Goal: Book appointment/travel/reservation

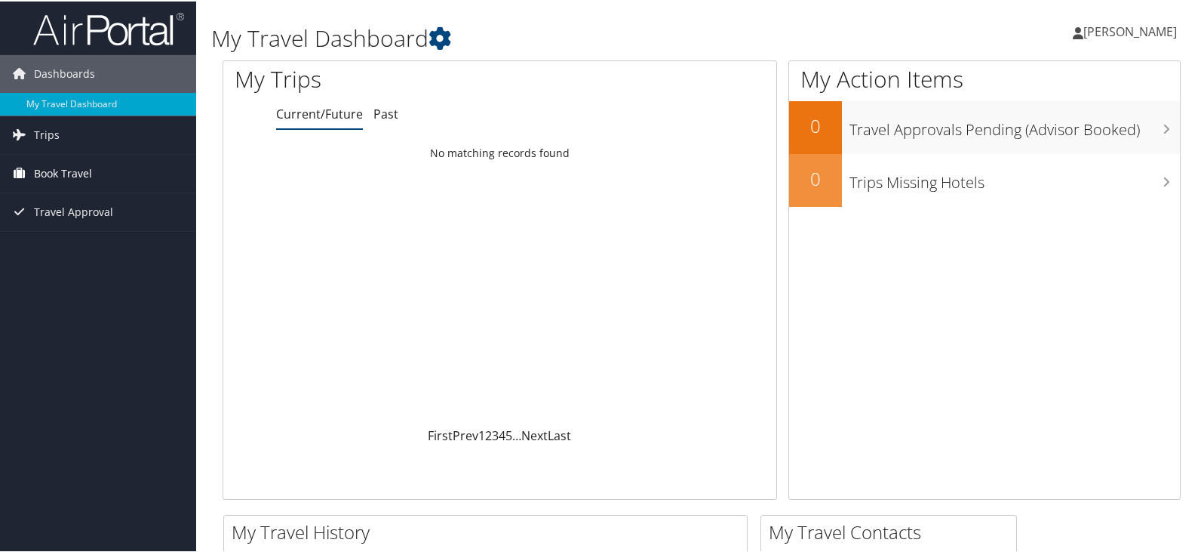
drag, startPoint x: 82, startPoint y: 170, endPoint x: 156, endPoint y: 174, distance: 74.8
click at [82, 170] on span "Book Travel" at bounding box center [63, 172] width 58 height 38
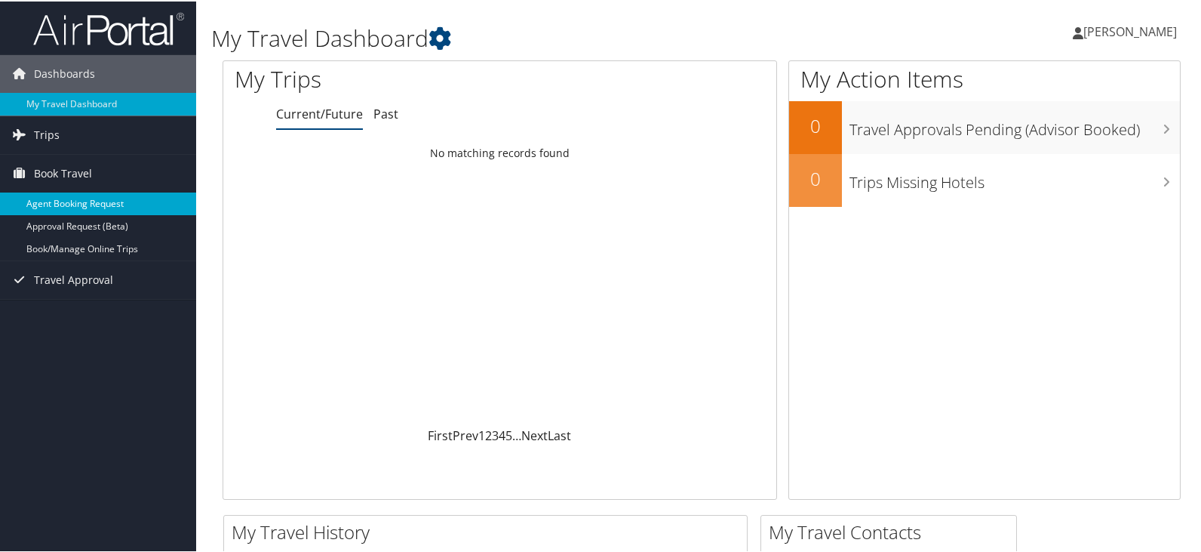
click at [146, 202] on link "Agent Booking Request" at bounding box center [98, 202] width 196 height 23
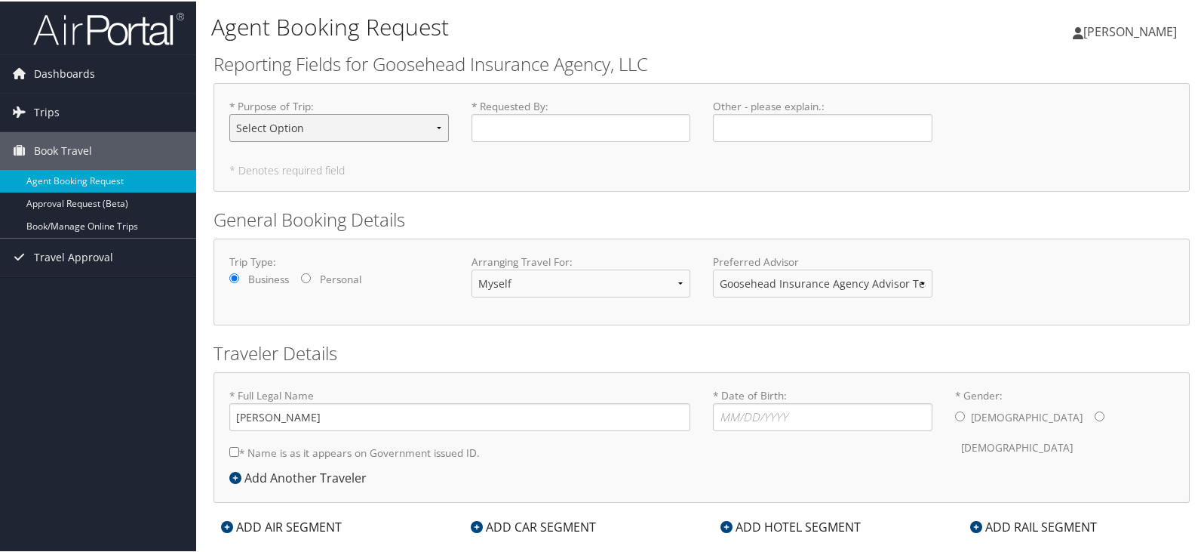
click at [326, 122] on select "Select Option Agency Site Visit - Support Campus Recruiting Visit Carrier Partn…" at bounding box center [339, 126] width 220 height 28
select select "Onboarding - New Hire Support"
click at [229, 112] on select "Select Option Agency Site Visit - Support Campus Recruiting Visit Carrier Partn…" at bounding box center [339, 126] width 220 height 28
click at [516, 123] on input "* Requested By : Required" at bounding box center [582, 126] width 220 height 28
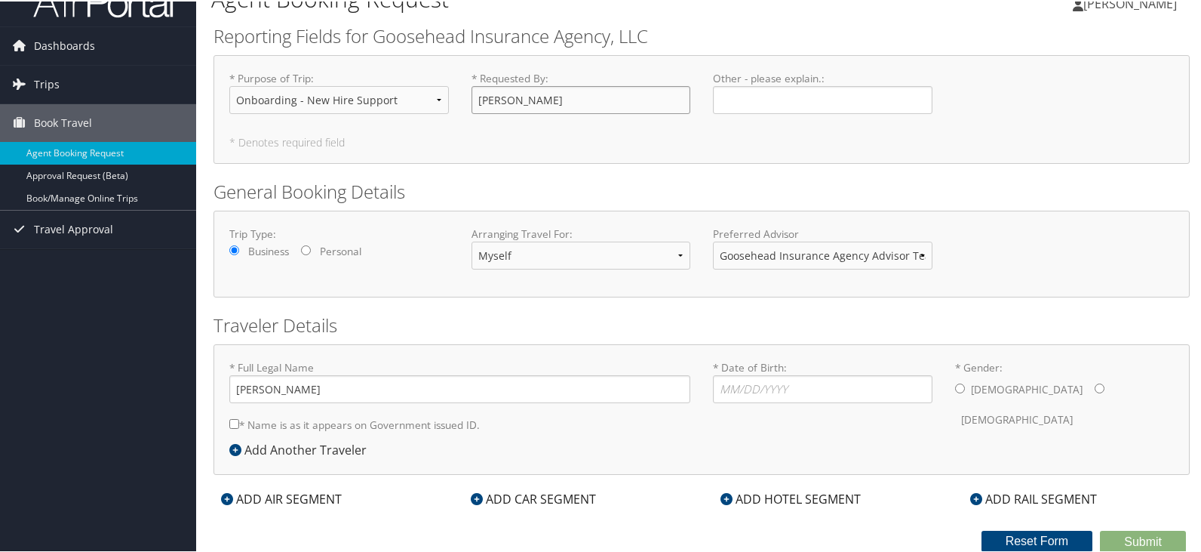
type input "[PERSON_NAME]"
click at [849, 251] on select "Goosehead Insurance Agency Advisor Team" at bounding box center [823, 254] width 220 height 28
drag, startPoint x: 986, startPoint y: 217, endPoint x: 977, endPoint y: 217, distance: 9.1
click at [986, 217] on div "Trip Type: Business Personal Arranging Travel For: Myself Another Traveler Gues…" at bounding box center [702, 252] width 977 height 87
click at [743, 390] on input "* Date of Birth: Invalid Date" at bounding box center [823, 388] width 220 height 28
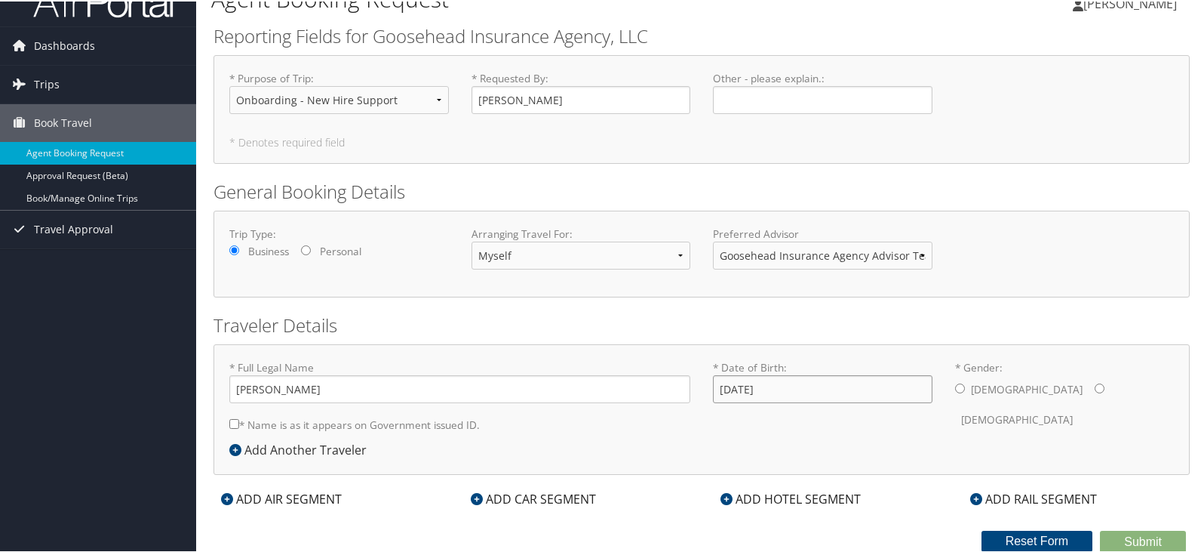
type input "10/07/1998"
click at [956, 383] on input "* Gender: Male Female" at bounding box center [960, 387] width 10 height 10
radio input "true"
click at [232, 422] on input "* Name is as it appears on Government issued ID." at bounding box center [234, 422] width 10 height 10
checkbox input "true"
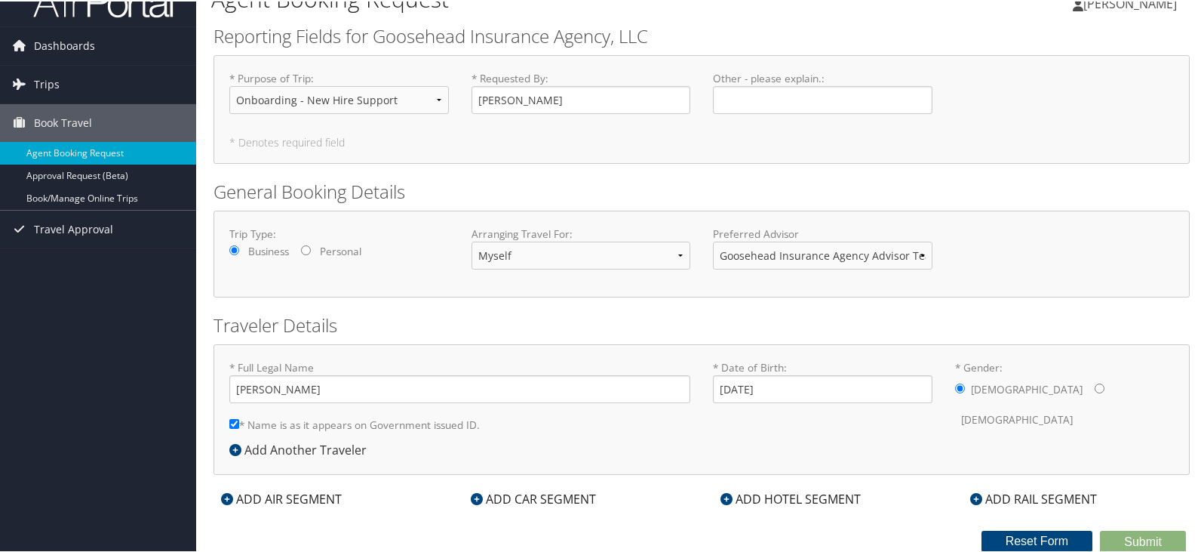
click at [279, 502] on div "ADD AIR SEGMENT" at bounding box center [282, 497] width 136 height 18
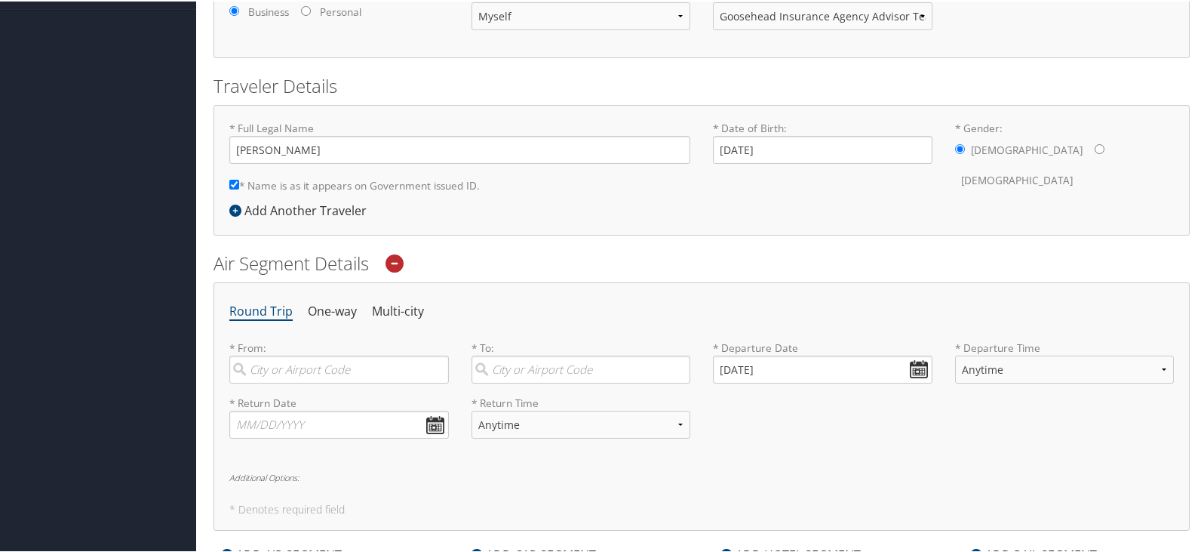
scroll to position [330, 0]
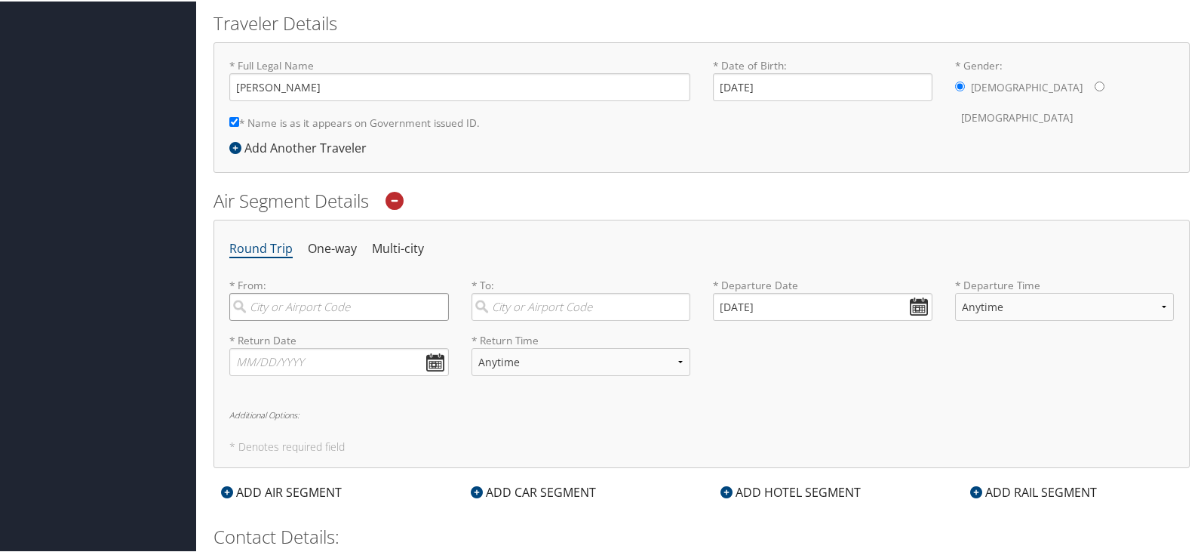
click at [274, 303] on input "search" at bounding box center [339, 305] width 220 height 28
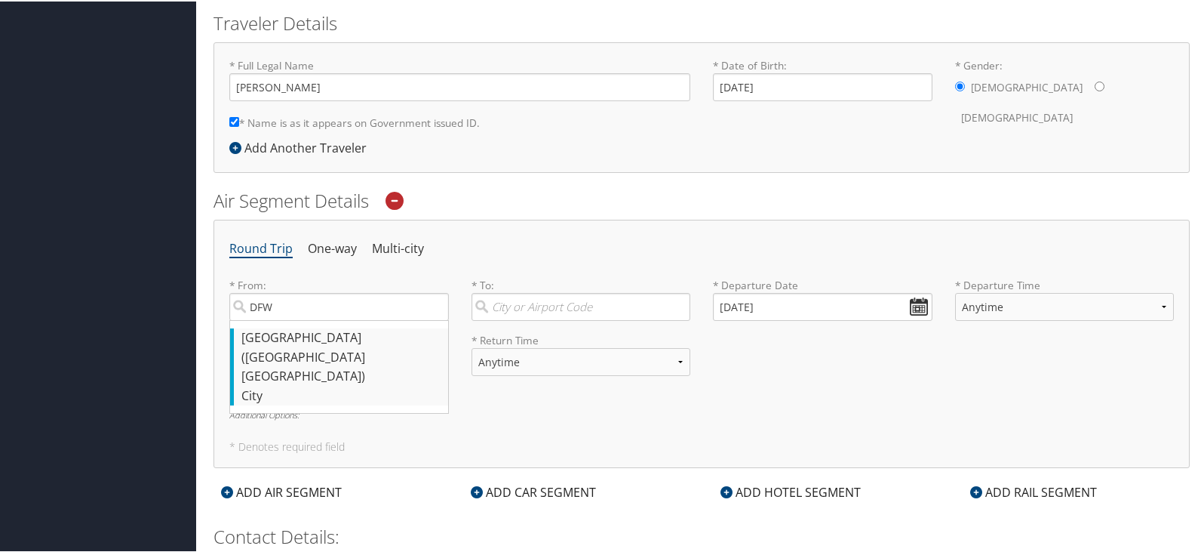
click at [294, 345] on div "Dallas (DFW TX)" at bounding box center [341, 356] width 199 height 58
click at [294, 319] on input "DFW" at bounding box center [339, 305] width 220 height 28
type input "Dallas (DFW TX)"
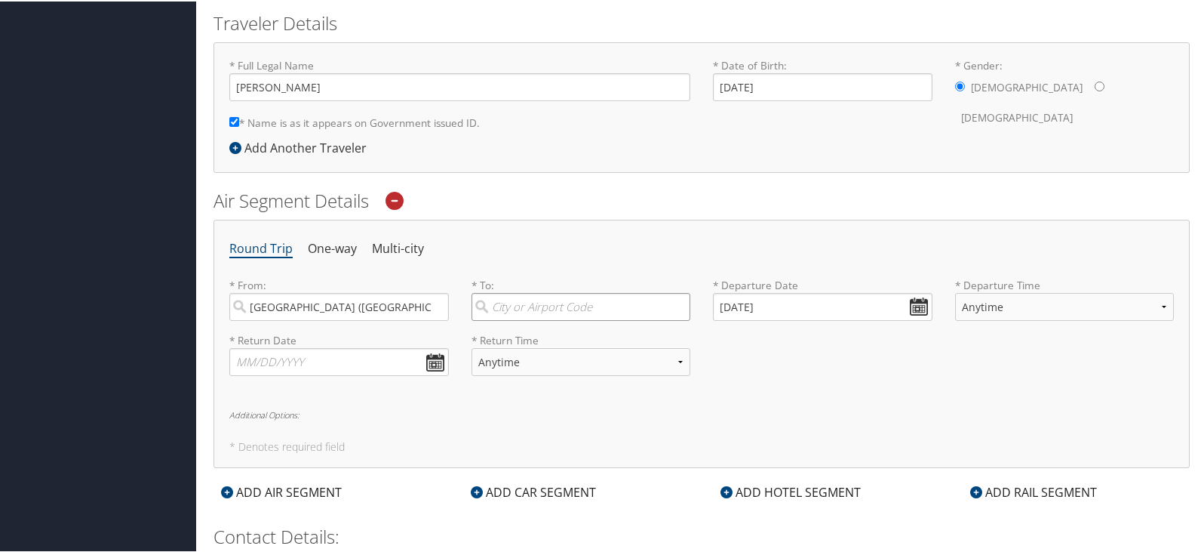
click at [510, 311] on input "search" at bounding box center [582, 305] width 220 height 28
click at [569, 424] on div "City" at bounding box center [583, 433] width 199 height 20
click at [569, 319] on input "Pho" at bounding box center [582, 305] width 220 height 28
type input "Phoenix (PHX AZ)"
click at [917, 306] on input "10/02/2025" at bounding box center [823, 305] width 220 height 28
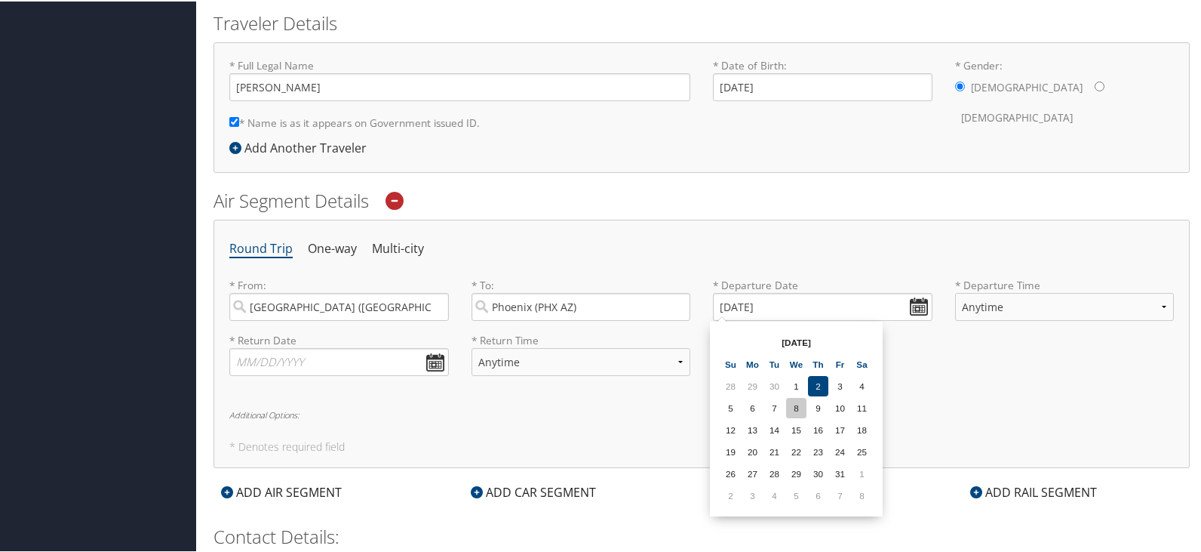
click at [798, 405] on td "8" at bounding box center [796, 406] width 20 height 20
type input "10/08/2025"
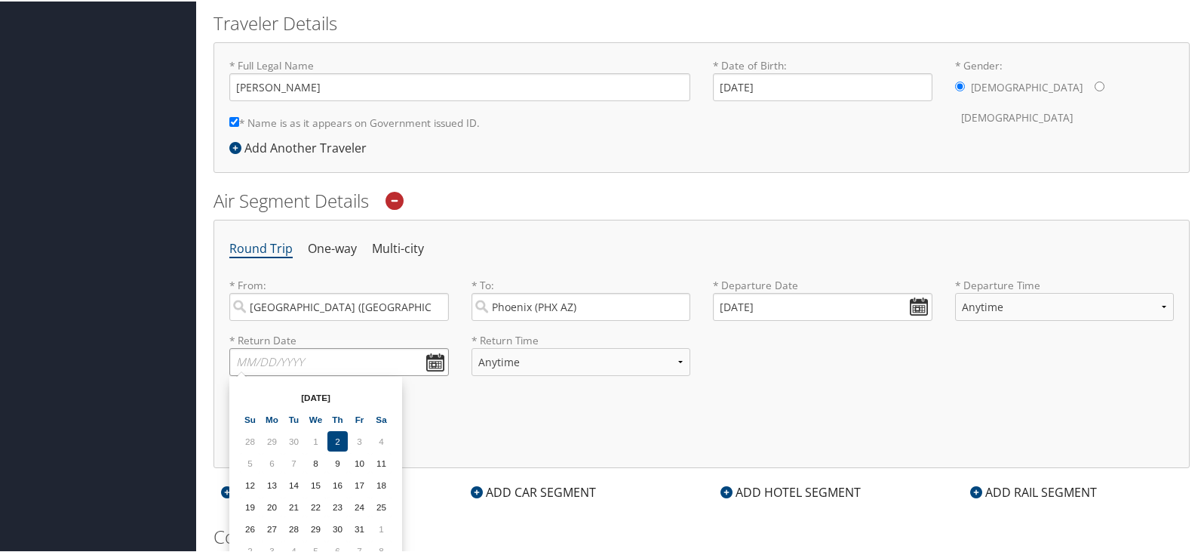
click at [309, 359] on input "text" at bounding box center [339, 360] width 220 height 28
click at [360, 461] on td "10" at bounding box center [359, 461] width 20 height 20
type input "10/10/2025"
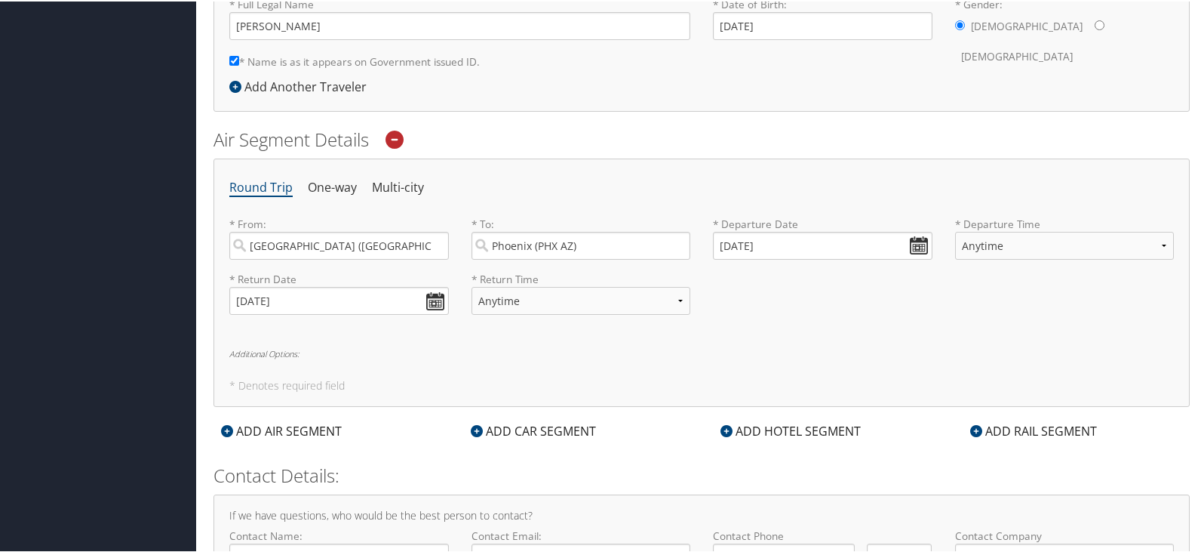
scroll to position [417, 0]
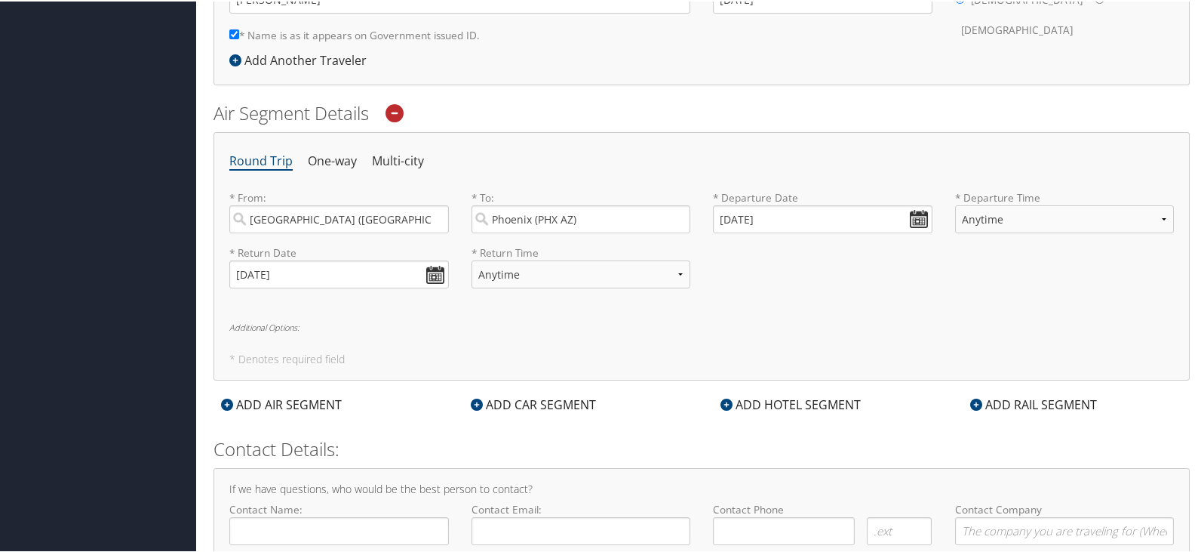
click at [526, 409] on div "ADD CAR SEGMENT" at bounding box center [533, 403] width 140 height 18
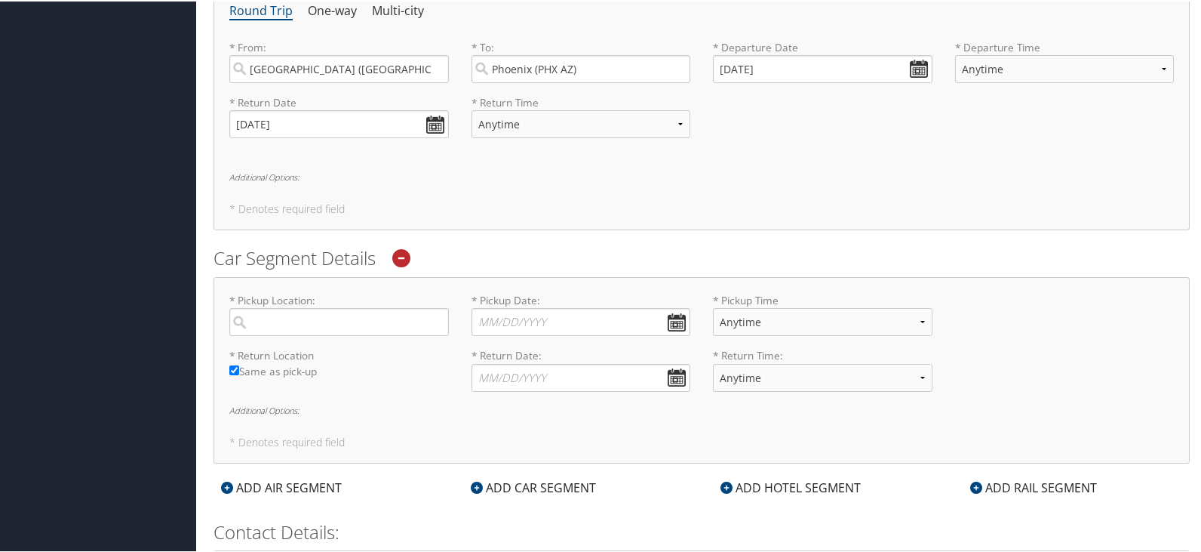
scroll to position [568, 0]
click at [270, 317] on input "search" at bounding box center [339, 320] width 220 height 28
click at [302, 440] on div "City" at bounding box center [341, 448] width 199 height 20
click at [302, 334] on input "Pho" at bounding box center [339, 320] width 220 height 28
type input "Phoenix"
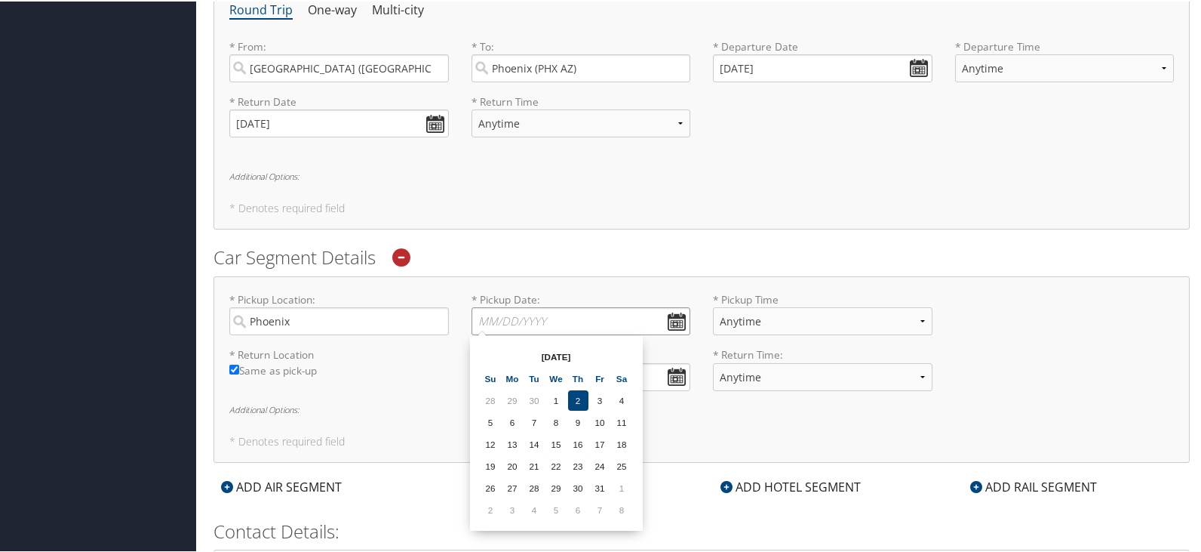
click at [668, 319] on input "* Pickup Date: Dates must be valid" at bounding box center [582, 320] width 220 height 28
click at [553, 423] on td "8" at bounding box center [556, 421] width 20 height 20
type input "10/08/2025"
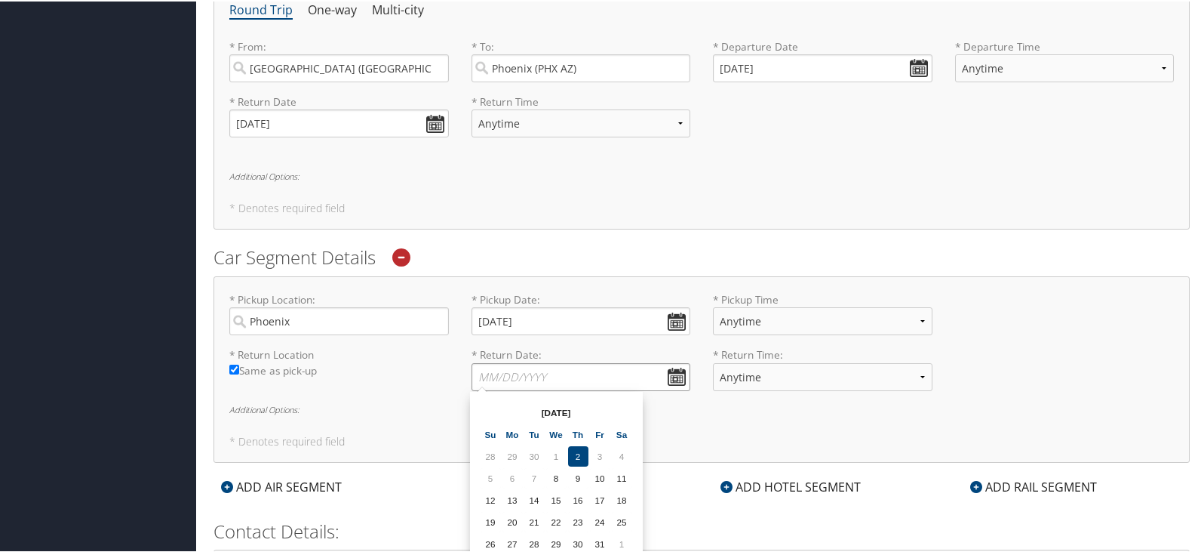
click at [661, 374] on input "* Return Date: Dates must be valid" at bounding box center [582, 376] width 220 height 28
click at [599, 477] on td "10" at bounding box center [600, 476] width 20 height 20
type input "10/10/2025"
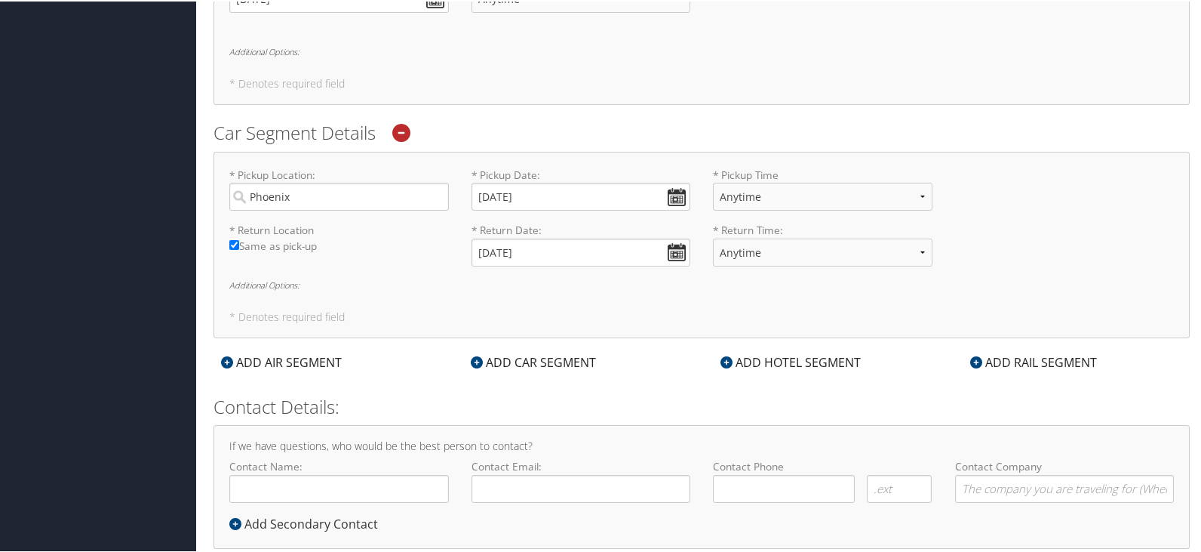
scroll to position [726, 0]
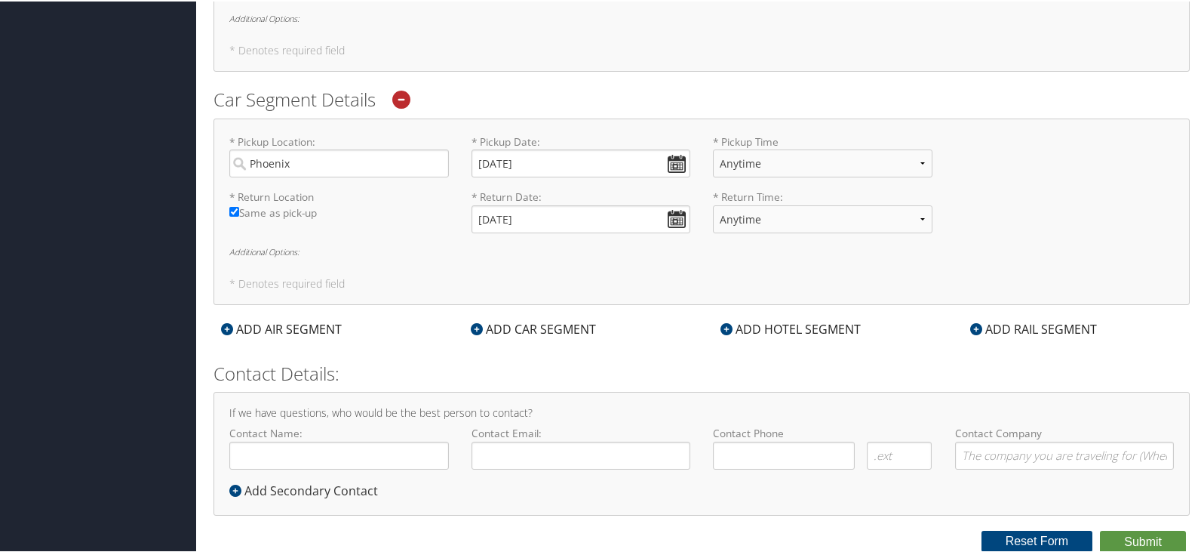
click at [747, 331] on div "ADD HOTEL SEGMENT" at bounding box center [790, 327] width 155 height 18
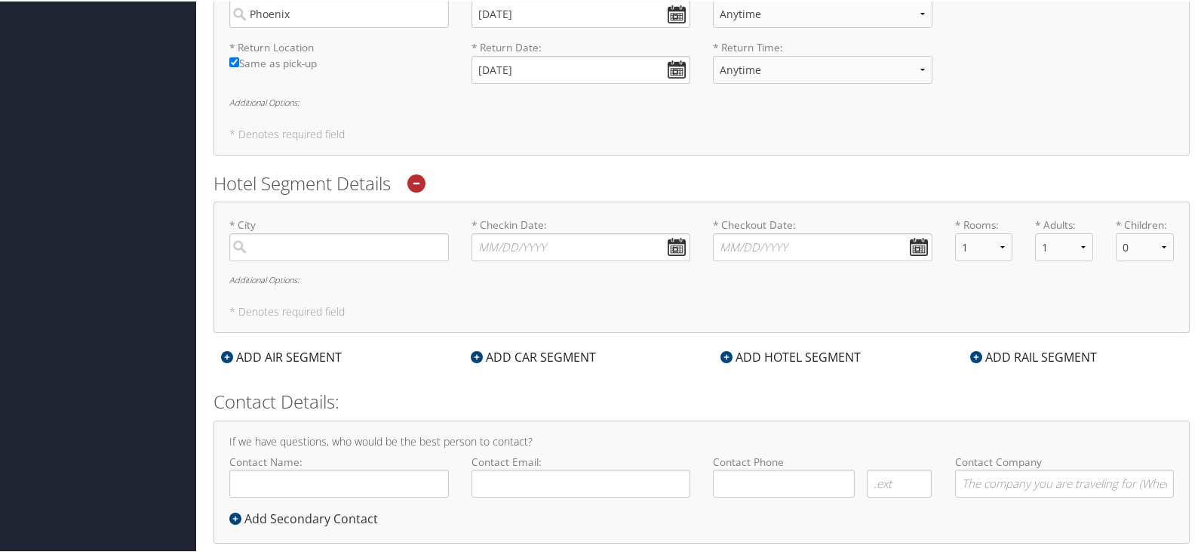
scroll to position [877, 0]
click at [285, 246] on input "search" at bounding box center [339, 244] width 220 height 28
click at [308, 327] on div "City" at bounding box center [341, 334] width 199 height 20
click at [308, 258] on input "Phoe" at bounding box center [339, 244] width 220 height 28
type input "Phoenix"
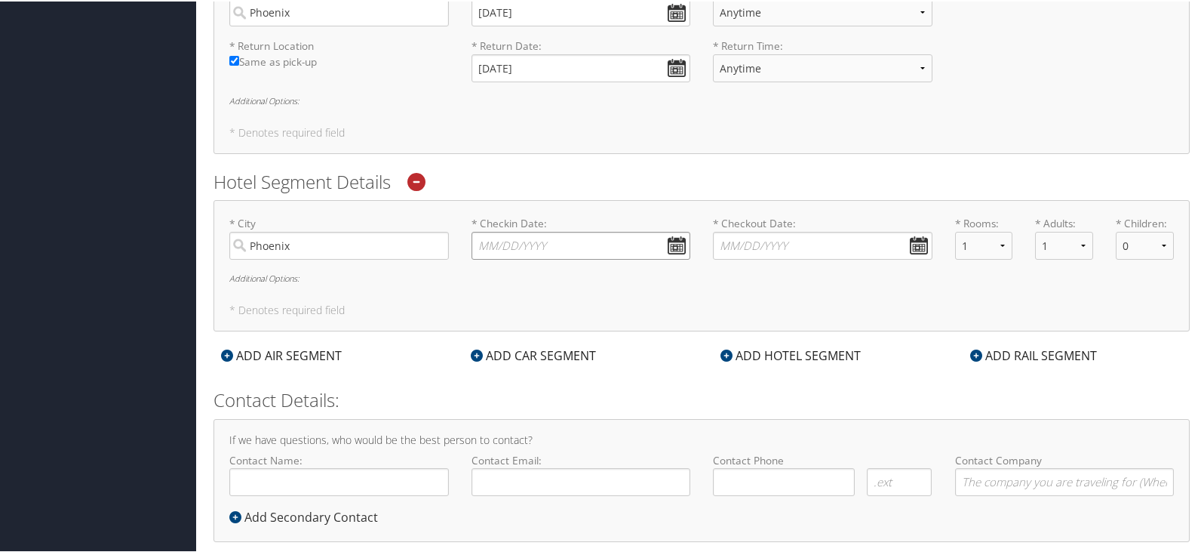
click at [641, 247] on input "* Checkin Date: Dates must be valid" at bounding box center [582, 244] width 220 height 28
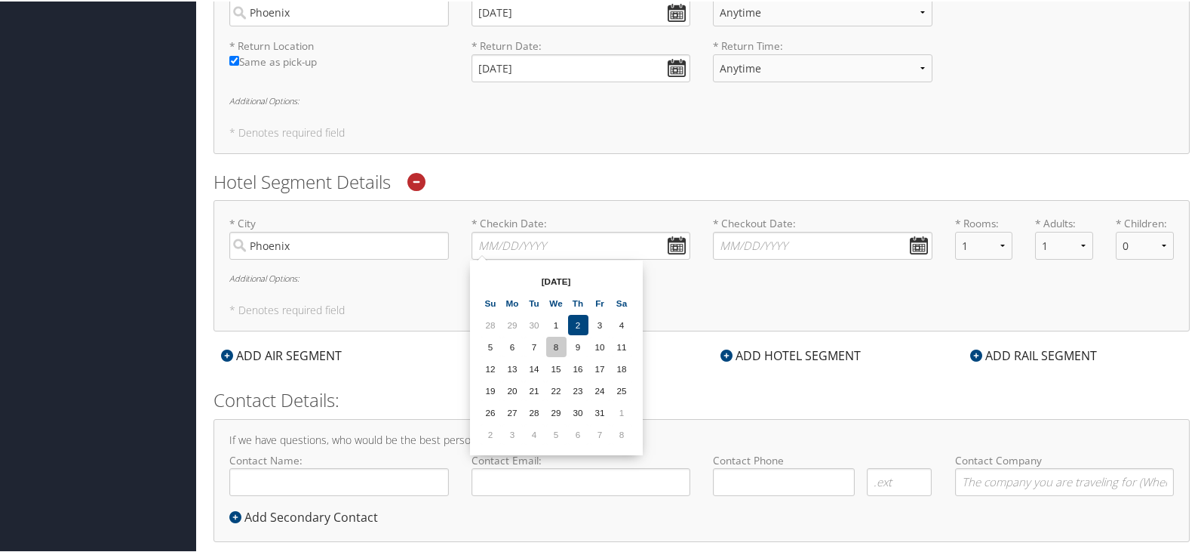
click at [562, 343] on td "8" at bounding box center [556, 345] width 20 height 20
type input "10/08/2025"
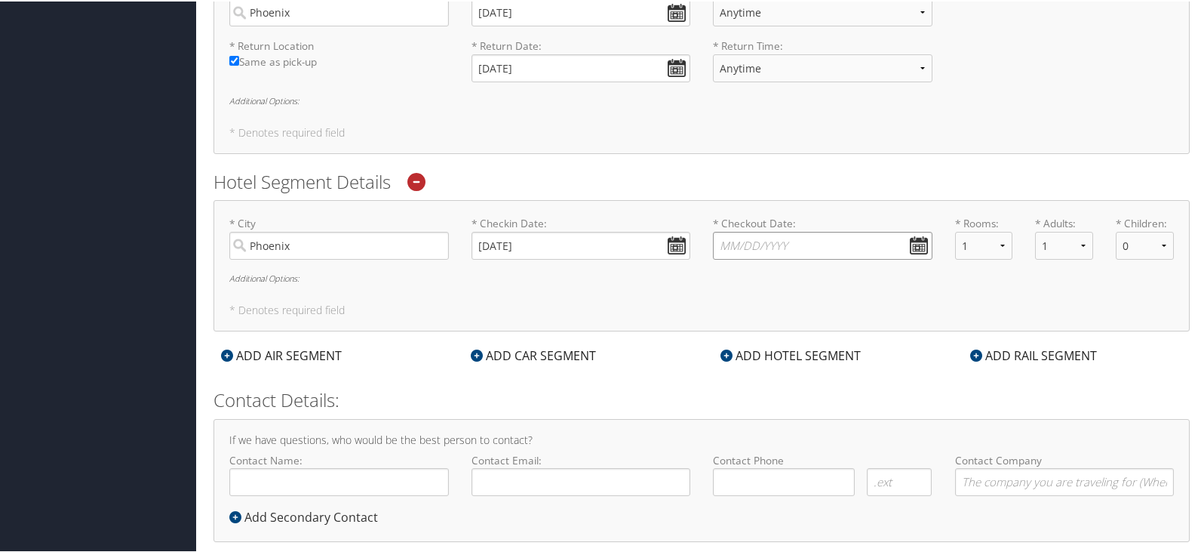
click at [788, 236] on input "* Checkout Date: Dates must be valid" at bounding box center [823, 244] width 220 height 28
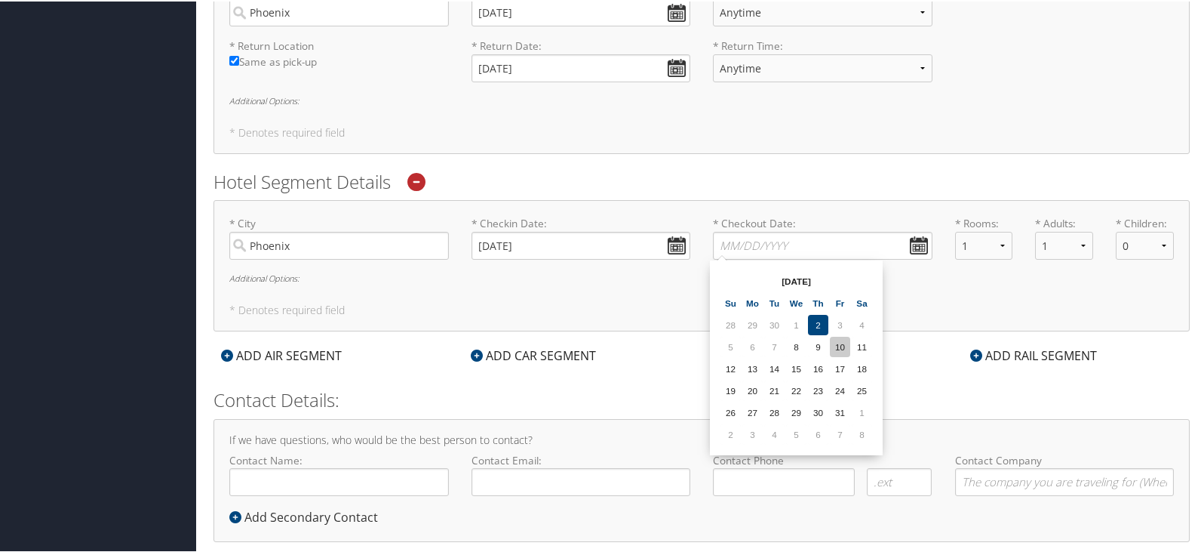
click at [839, 344] on td "10" at bounding box center [840, 345] width 20 height 20
type input "10/10/2025"
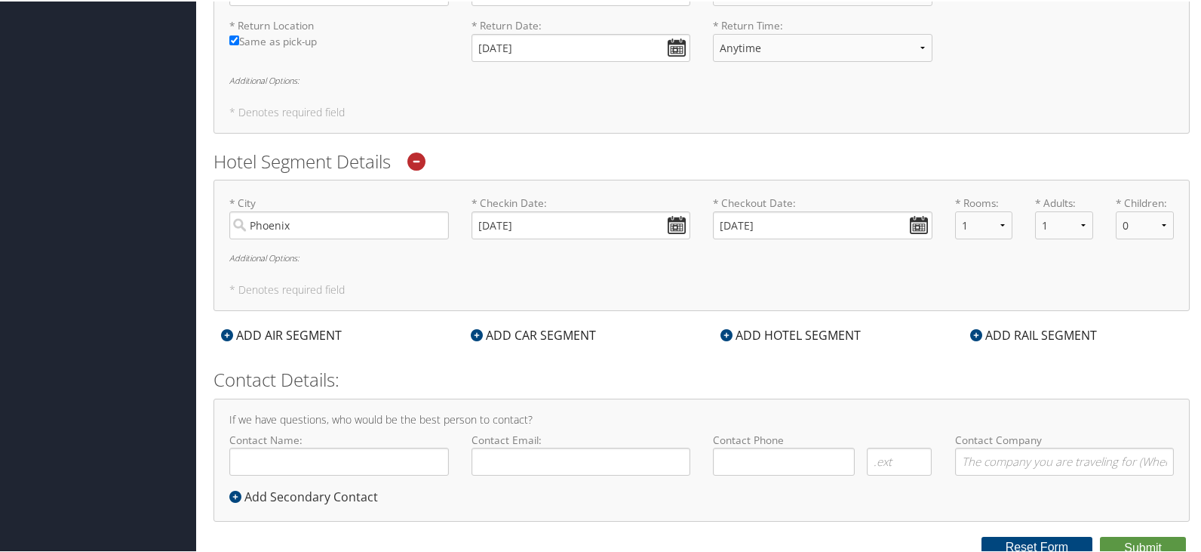
scroll to position [903, 0]
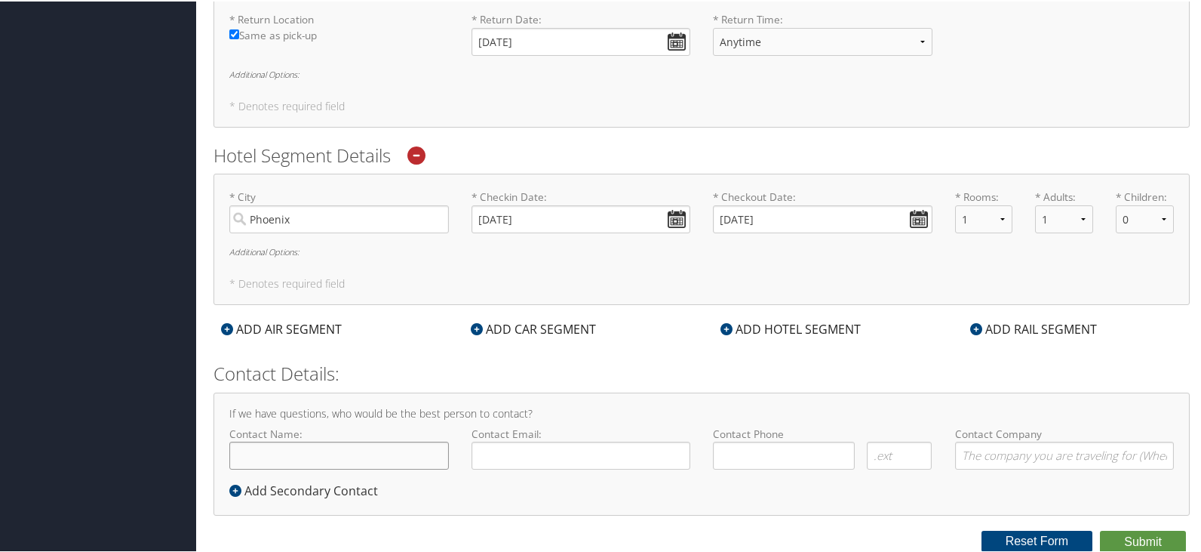
click at [308, 451] on input "Contact Name:" at bounding box center [339, 454] width 220 height 28
type input "[PERSON_NAME]"
type input "lucas.gabriel@goosehead.com"
type input "(817) 228-0030"
click at [1001, 454] on input "Contact Company" at bounding box center [1065, 454] width 220 height 28
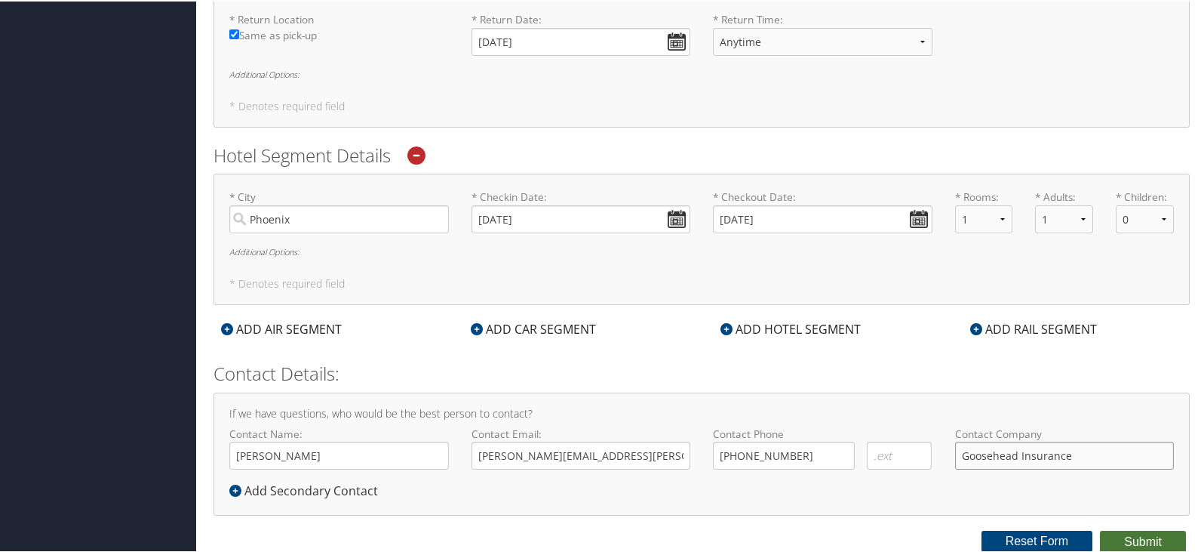
type input "Goosehead Insurance"
click at [1134, 537] on button "Submit" at bounding box center [1143, 540] width 86 height 23
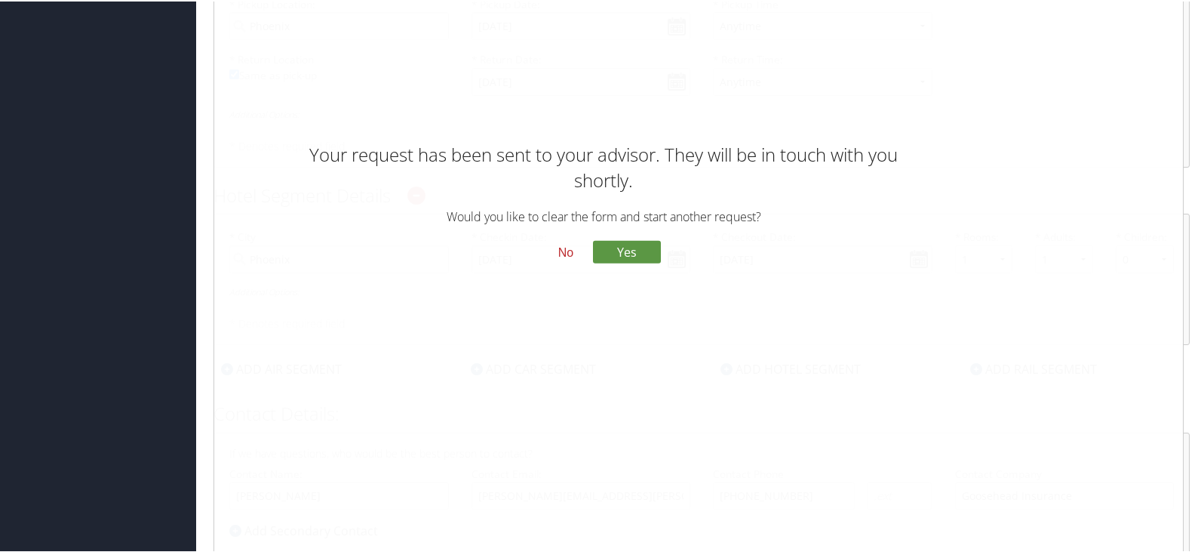
scroll to position [828, 0]
click at [565, 254] on button "No" at bounding box center [565, 251] width 39 height 26
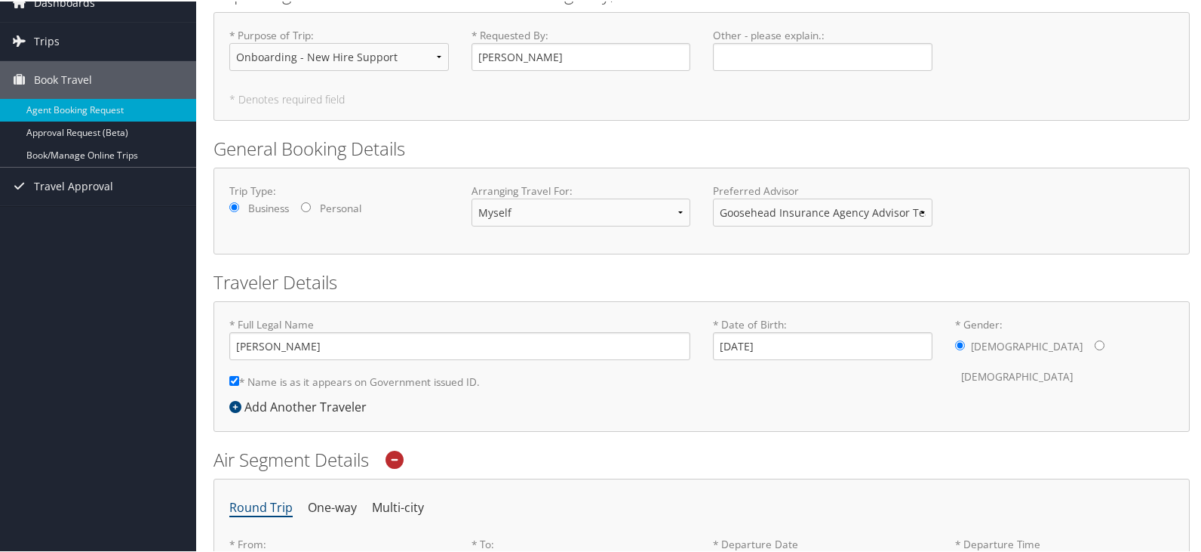
scroll to position [0, 0]
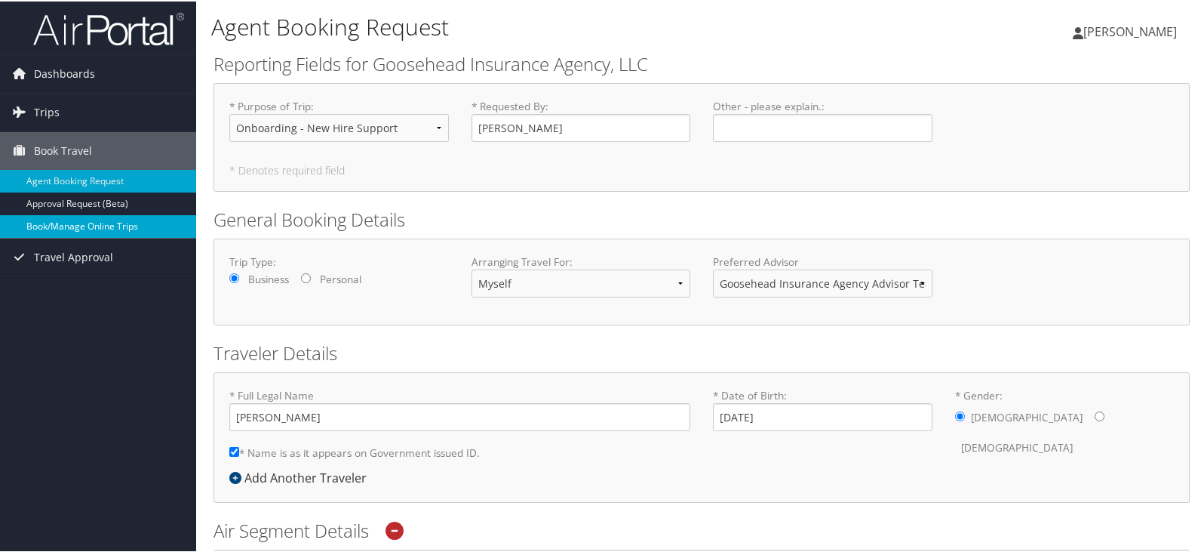
click at [106, 228] on link "Book/Manage Online Trips" at bounding box center [98, 225] width 196 height 23
click at [88, 24] on img at bounding box center [108, 27] width 151 height 35
